Goal: Task Accomplishment & Management: Manage account settings

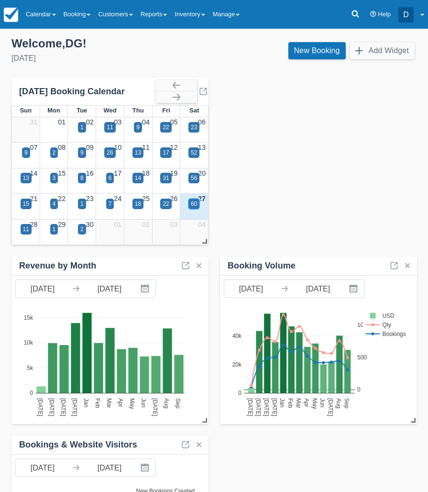
click at [196, 203] on div "60" at bounding box center [194, 204] width 6 height 9
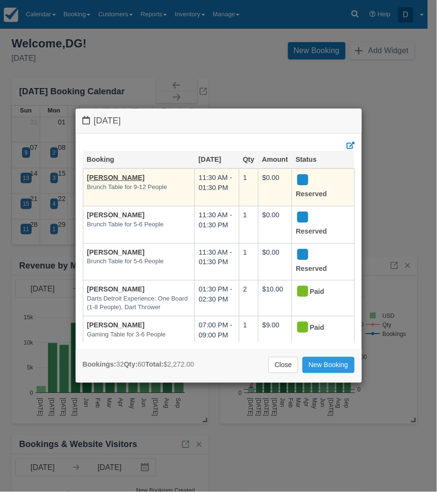
click at [126, 190] on em "Brunch Table for 9-12 People" at bounding box center [139, 187] width 104 height 9
click at [106, 179] on link "[PERSON_NAME]" at bounding box center [116, 178] width 58 height 8
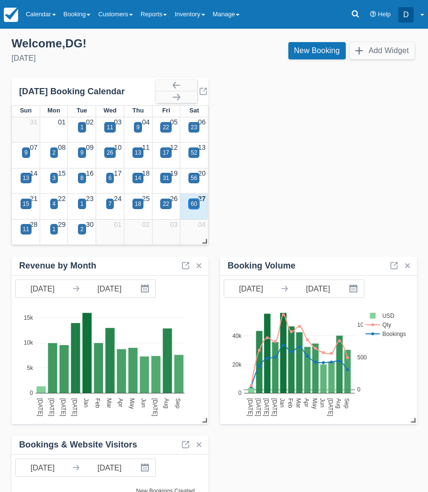
click at [195, 202] on div "60" at bounding box center [194, 204] width 6 height 9
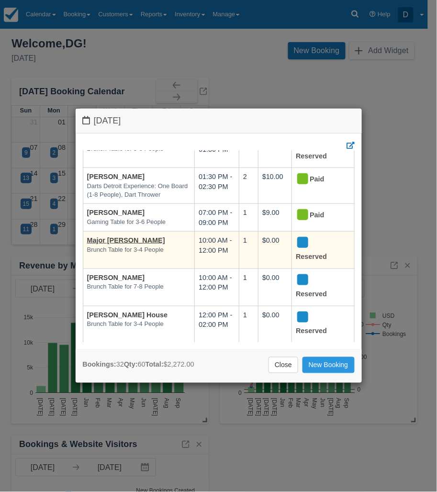
scroll to position [120, 0]
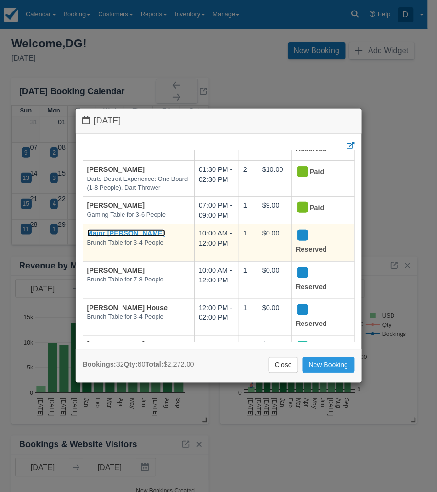
click at [120, 234] on link "Major [PERSON_NAME]" at bounding box center [126, 233] width 78 height 8
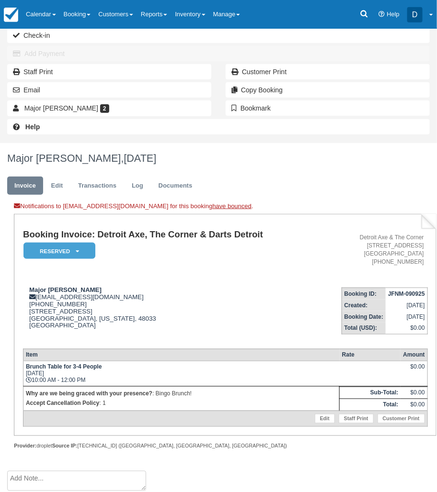
scroll to position [121, 0]
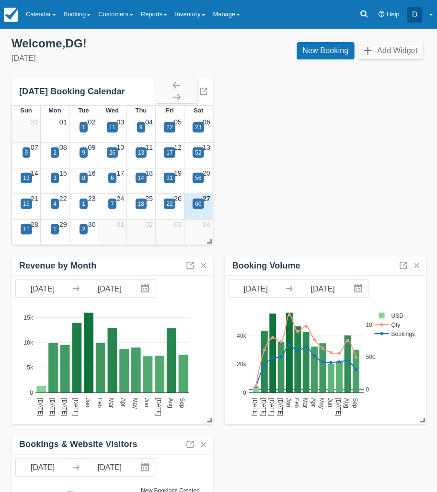
click at [192, 203] on div "27" at bounding box center [198, 199] width 29 height 11
click at [198, 204] on div "60" at bounding box center [198, 204] width 6 height 9
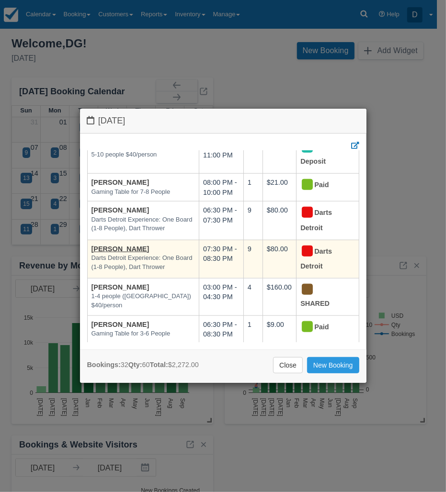
scroll to position [539, 0]
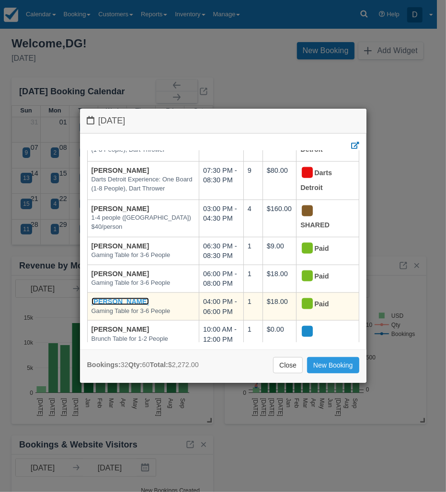
click at [115, 298] on link "[PERSON_NAME]" at bounding box center [120, 302] width 58 height 8
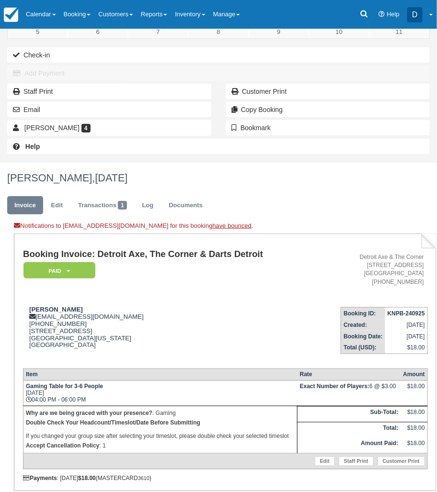
scroll to position [36, 0]
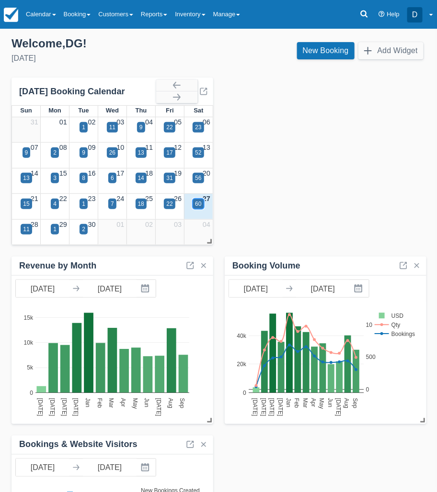
click at [198, 204] on div "60" at bounding box center [198, 204] width 6 height 9
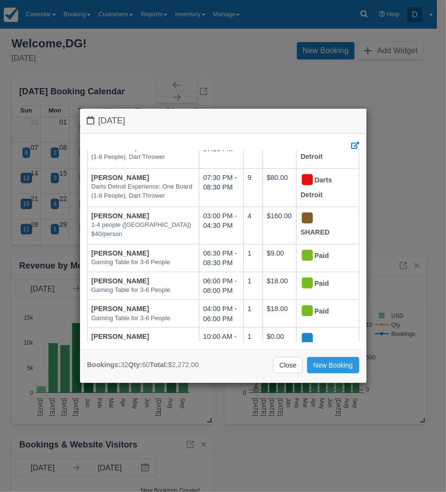
scroll to position [539, 0]
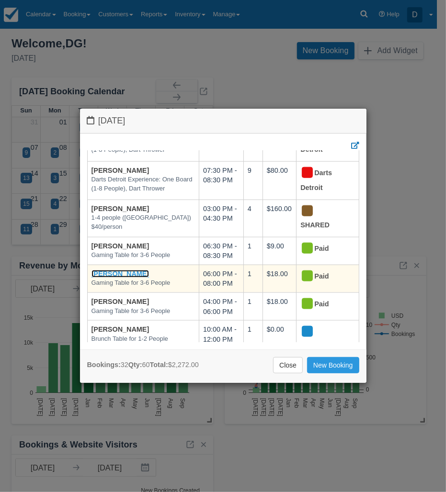
click at [111, 270] on link "[PERSON_NAME]" at bounding box center [120, 274] width 58 height 8
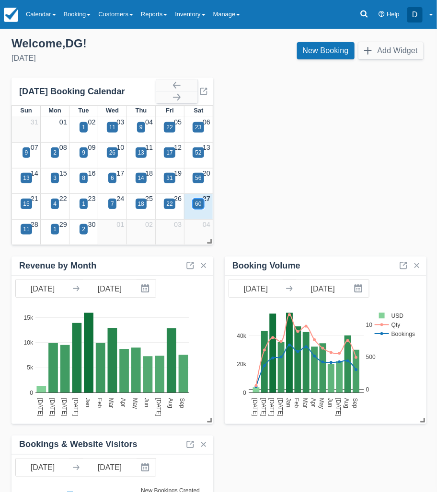
click at [202, 204] on div "60" at bounding box center [197, 204] width 11 height 11
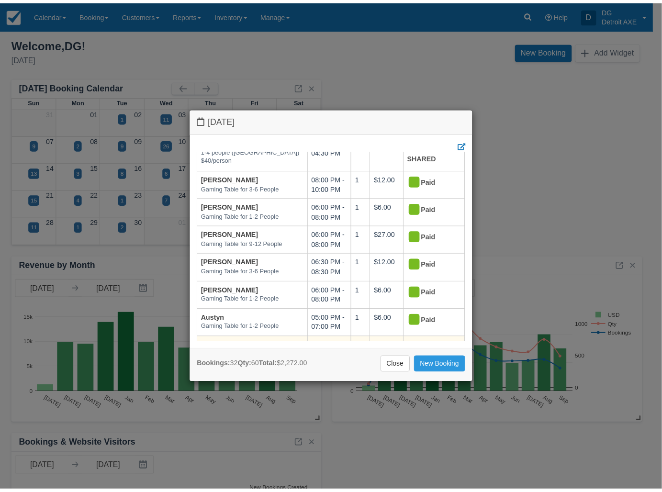
scroll to position [891, 0]
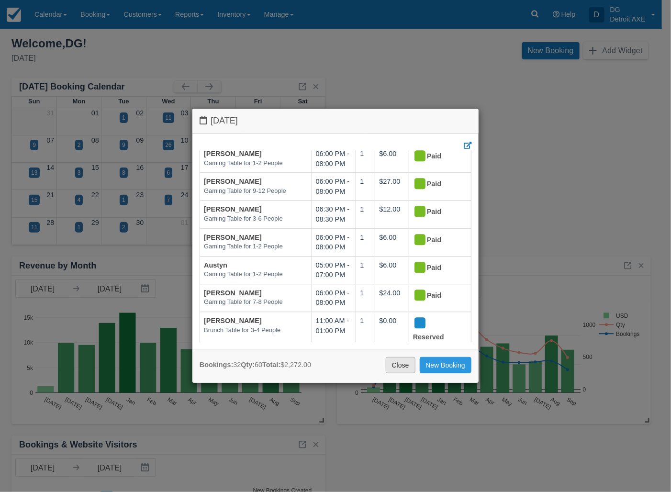
click at [400, 364] on link "Close" at bounding box center [401, 365] width 30 height 16
